Goal: Information Seeking & Learning: Understand process/instructions

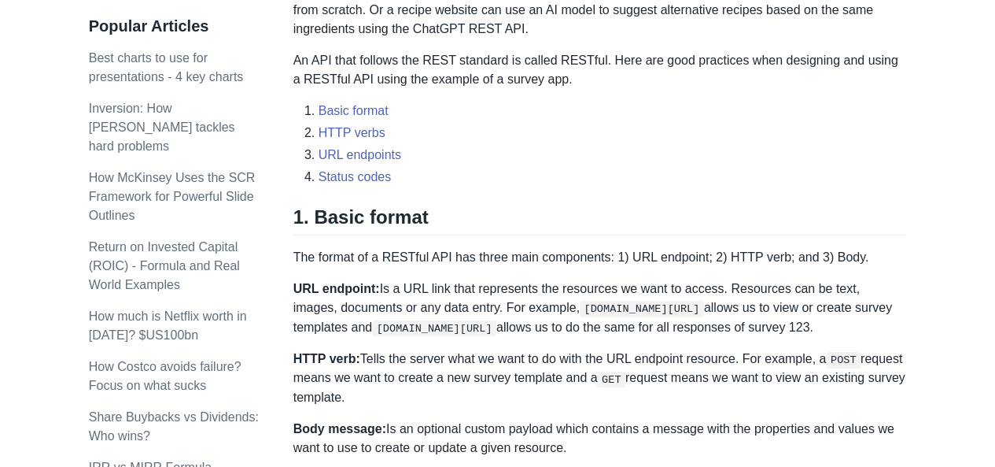
scroll to position [748, 0]
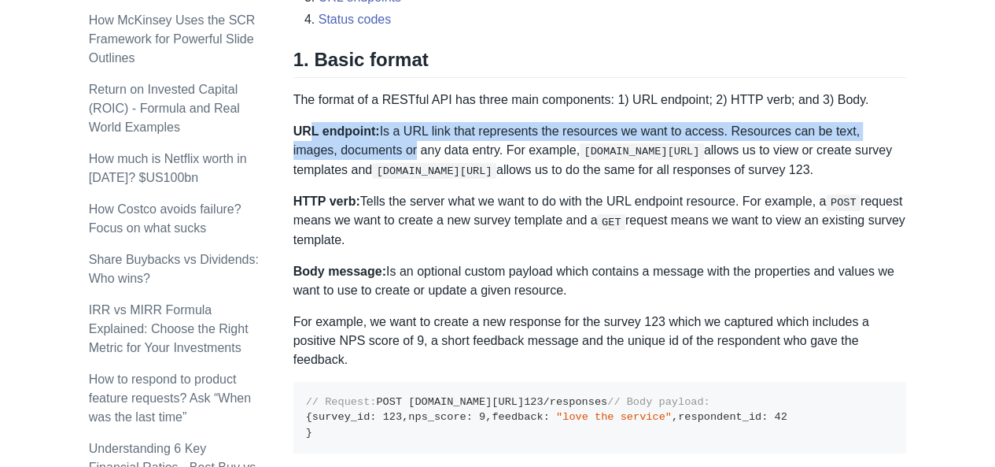
drag, startPoint x: 307, startPoint y: 131, endPoint x: 365, endPoint y: 139, distance: 58.9
click at [365, 139] on p "URL endpoint: Is a URL link that represents the resources we want to access. Re…" at bounding box center [601, 150] width 614 height 57
click at [367, 130] on strong "URL endpoint:" at bounding box center [337, 130] width 87 height 13
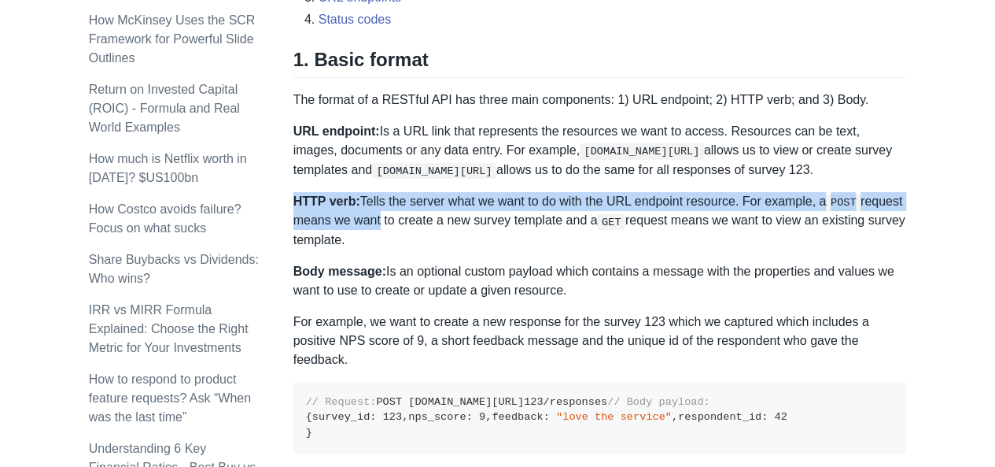
drag, startPoint x: 293, startPoint y: 194, endPoint x: 349, endPoint y: 193, distance: 56.7
click at [372, 211] on p "HTTP verb: Tells the server what we want to do with the URL endpoint resource. …" at bounding box center [601, 220] width 614 height 57
click at [348, 194] on strong "HTTP verb:" at bounding box center [327, 200] width 67 height 13
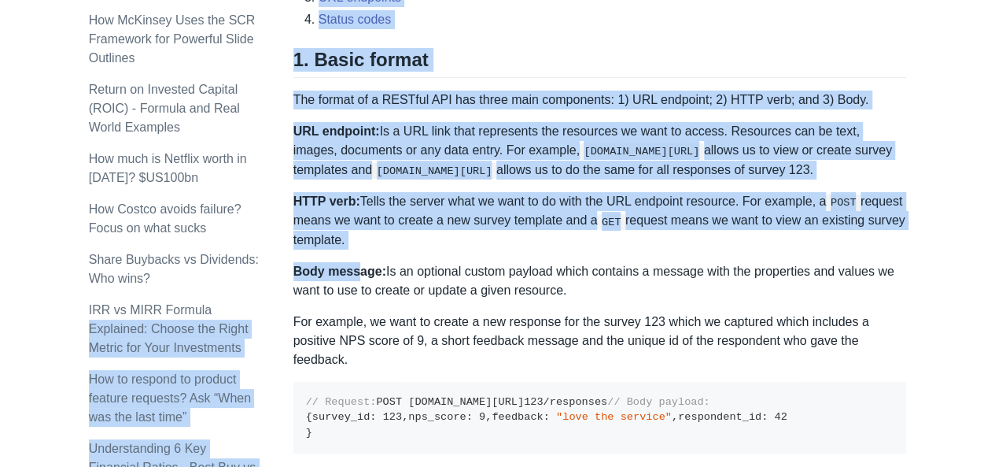
drag, startPoint x: 287, startPoint y: 271, endPoint x: 356, endPoint y: 276, distance: 69.5
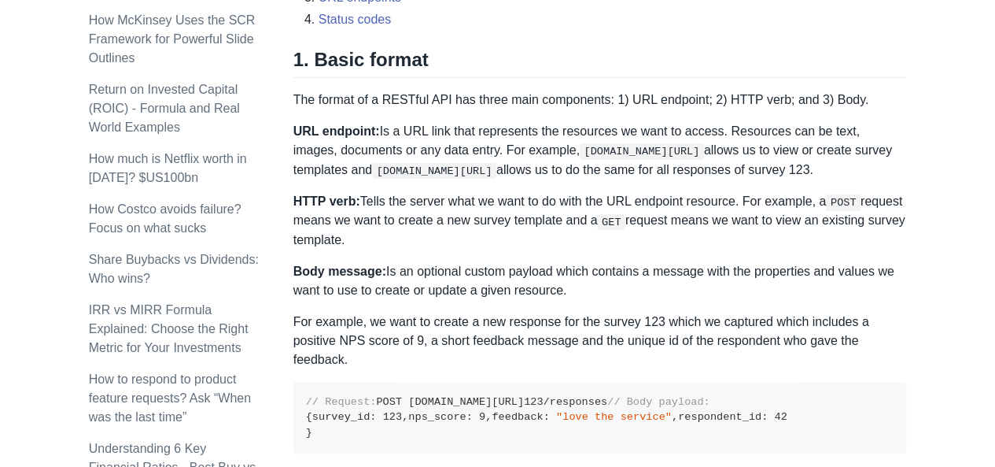
click at [377, 280] on p "Body message: Is an optional custom payload which contains a message with the p…" at bounding box center [601, 281] width 614 height 38
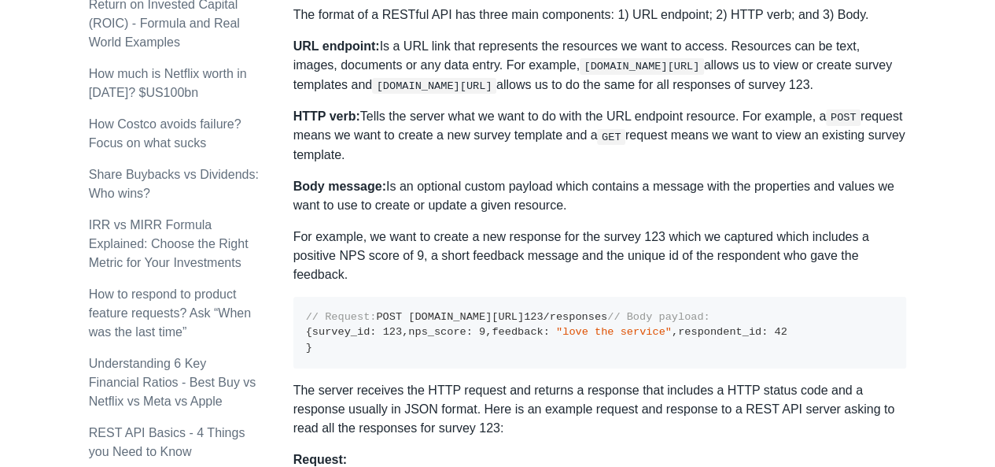
scroll to position [905, 0]
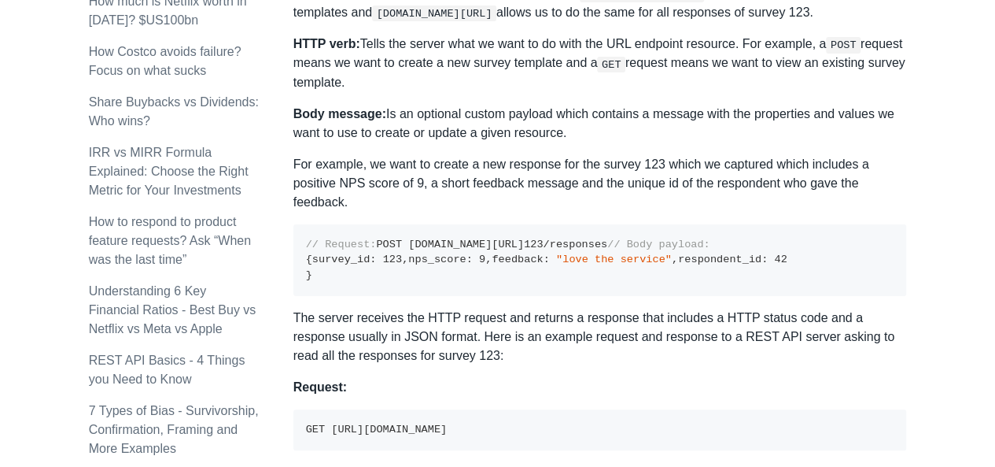
click at [334, 114] on strong "Body message:" at bounding box center [340, 113] width 93 height 13
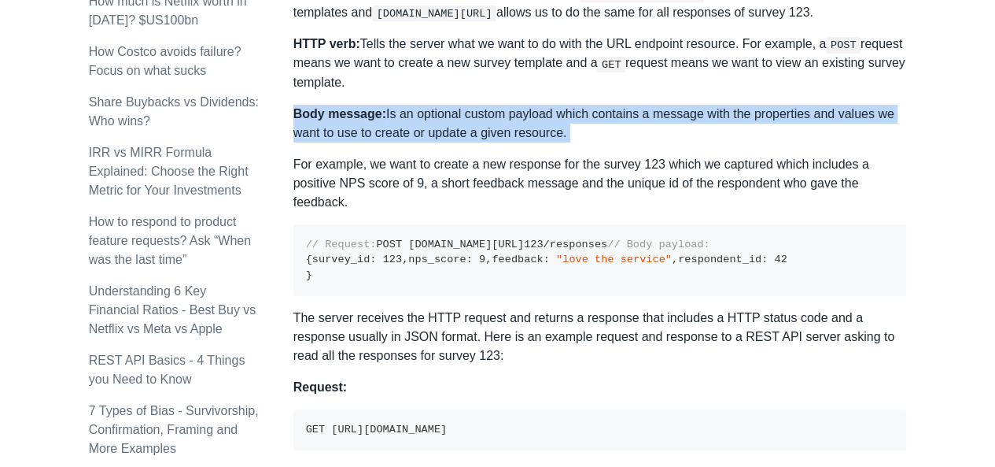
click at [334, 114] on strong "Body message:" at bounding box center [340, 113] width 93 height 13
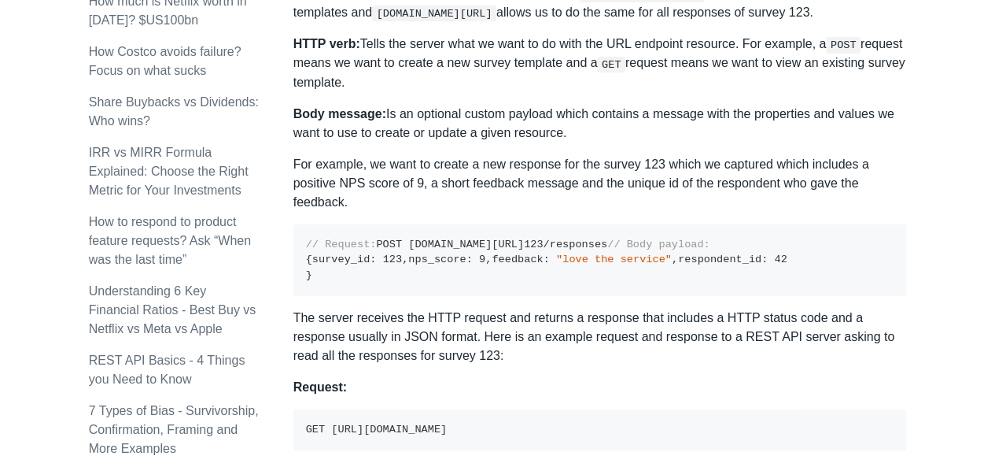
click at [369, 158] on p "For example, we want to create a new response for the survey 123 which we captu…" at bounding box center [601, 183] width 614 height 57
drag, startPoint x: 319, startPoint y: 292, endPoint x: 404, endPoint y: 294, distance: 85.8
click at [404, 294] on pre "// Request: POST [DOMAIN_NAME][URL] 123 /responses // Body payload: { survey_id…" at bounding box center [601, 260] width 614 height 72
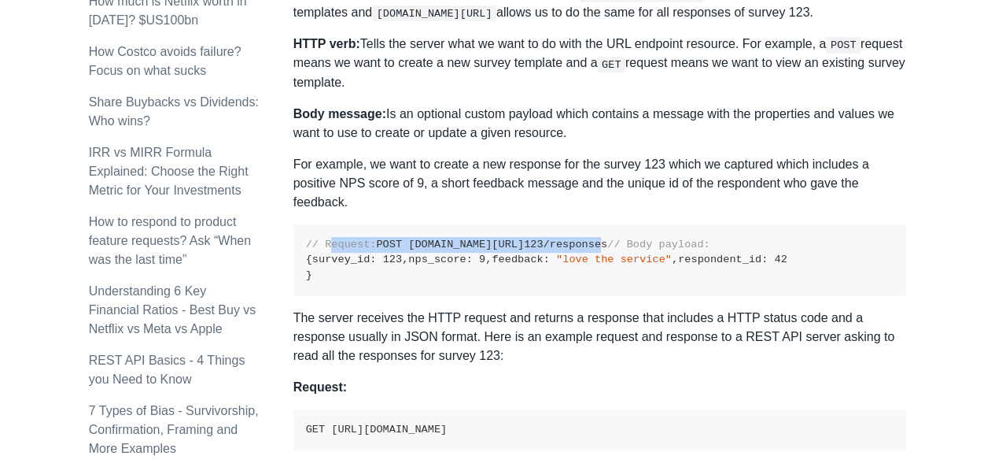
drag, startPoint x: 330, startPoint y: 245, endPoint x: 526, endPoint y: 260, distance: 195.7
click at [526, 260] on code "// Request: POST [DOMAIN_NAME][URL] 123 /responses // Body payload: { survey_id…" at bounding box center [547, 259] width 482 height 42
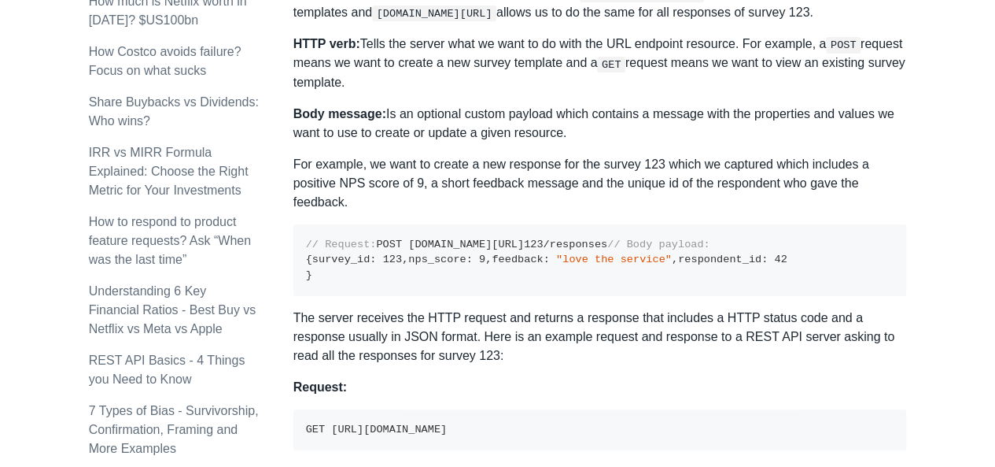
click at [481, 270] on pre "// Request: POST [DOMAIN_NAME][URL] 123 /responses // Body payload: { survey_id…" at bounding box center [601, 260] width 614 height 72
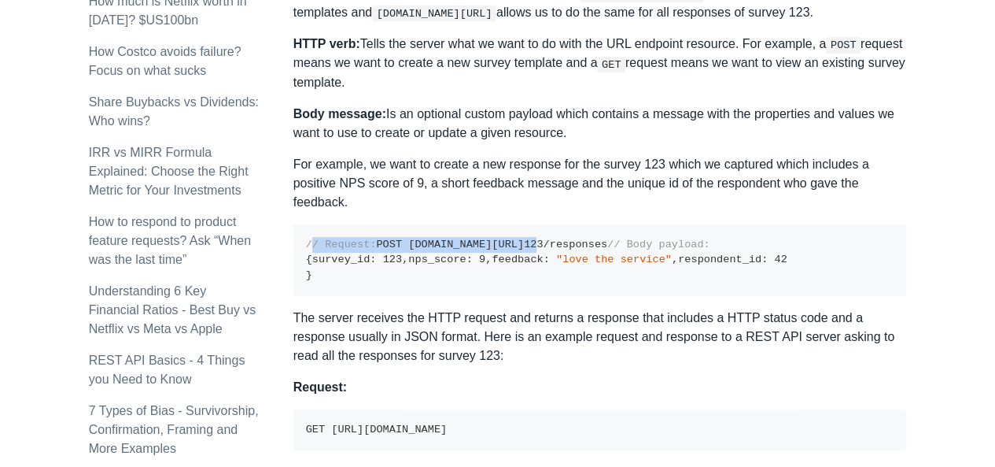
drag, startPoint x: 312, startPoint y: 244, endPoint x: 489, endPoint y: 260, distance: 177.8
click at [474, 264] on code "// Request: POST [DOMAIN_NAME][URL] 123 /responses // Body payload: { survey_id…" at bounding box center [547, 259] width 482 height 42
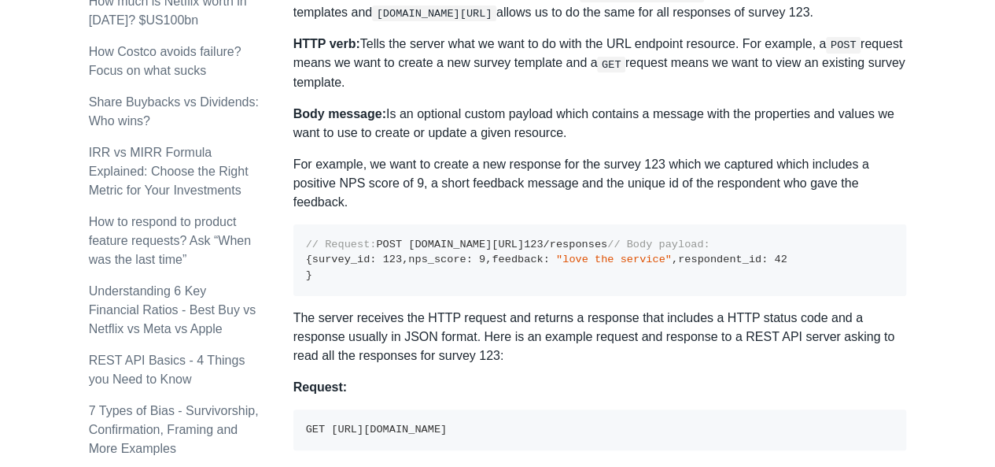
click at [489, 260] on code "// Request: POST [DOMAIN_NAME][URL] 123 /responses // Body payload: { survey_id…" at bounding box center [547, 259] width 482 height 42
drag, startPoint x: 410, startPoint y: 256, endPoint x: 546, endPoint y: 268, distance: 136.7
click at [546, 268] on pre "// Request: POST [DOMAIN_NAME][URL] 123 /responses // Body payload: { survey_id…" at bounding box center [601, 260] width 614 height 72
click at [513, 262] on code "// Request: POST [DOMAIN_NAME][URL] 123 /responses // Body payload: { survey_id…" at bounding box center [547, 259] width 482 height 42
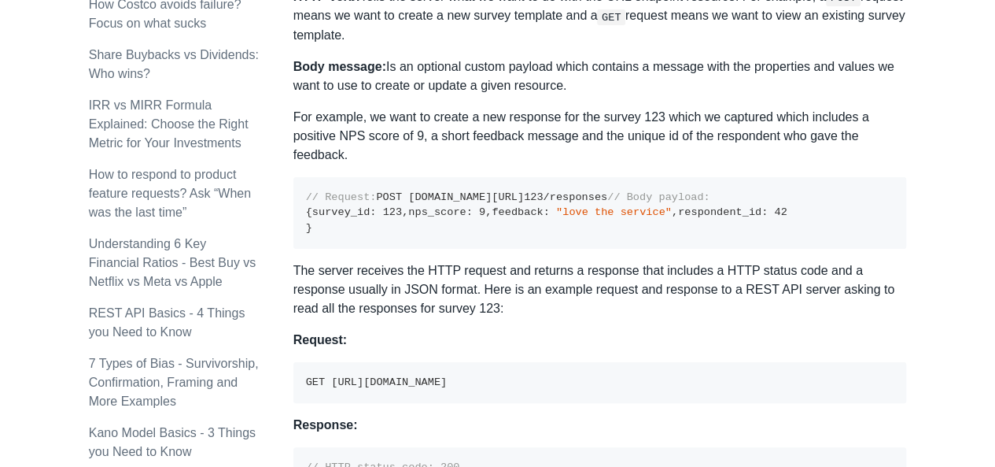
scroll to position [984, 0]
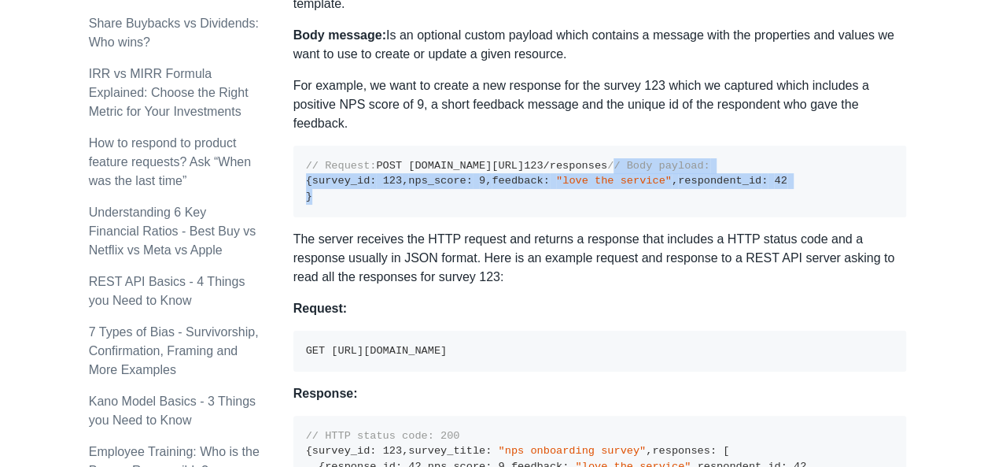
drag, startPoint x: 313, startPoint y: 203, endPoint x: 452, endPoint y: 303, distance: 170.8
click at [452, 217] on pre "// Request: POST [DOMAIN_NAME][URL] 123 /responses // Body payload: { survey_id…" at bounding box center [601, 182] width 614 height 72
click at [403, 217] on pre "// Request: POST [DOMAIN_NAME][URL] 123 /responses // Body payload: { survey_id…" at bounding box center [601, 182] width 614 height 72
